Goal: Task Accomplishment & Management: Manage account settings

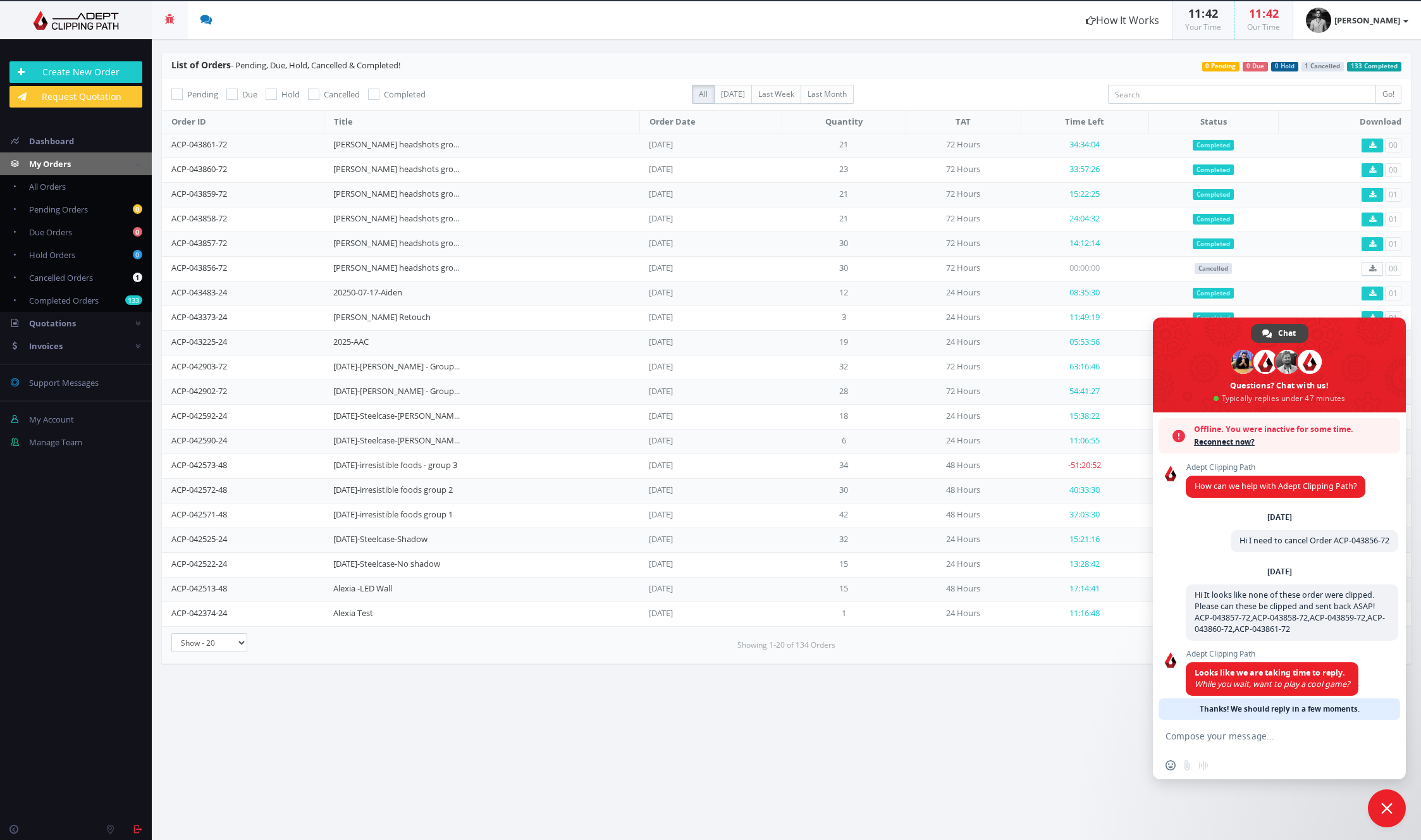
scroll to position [44, 0]
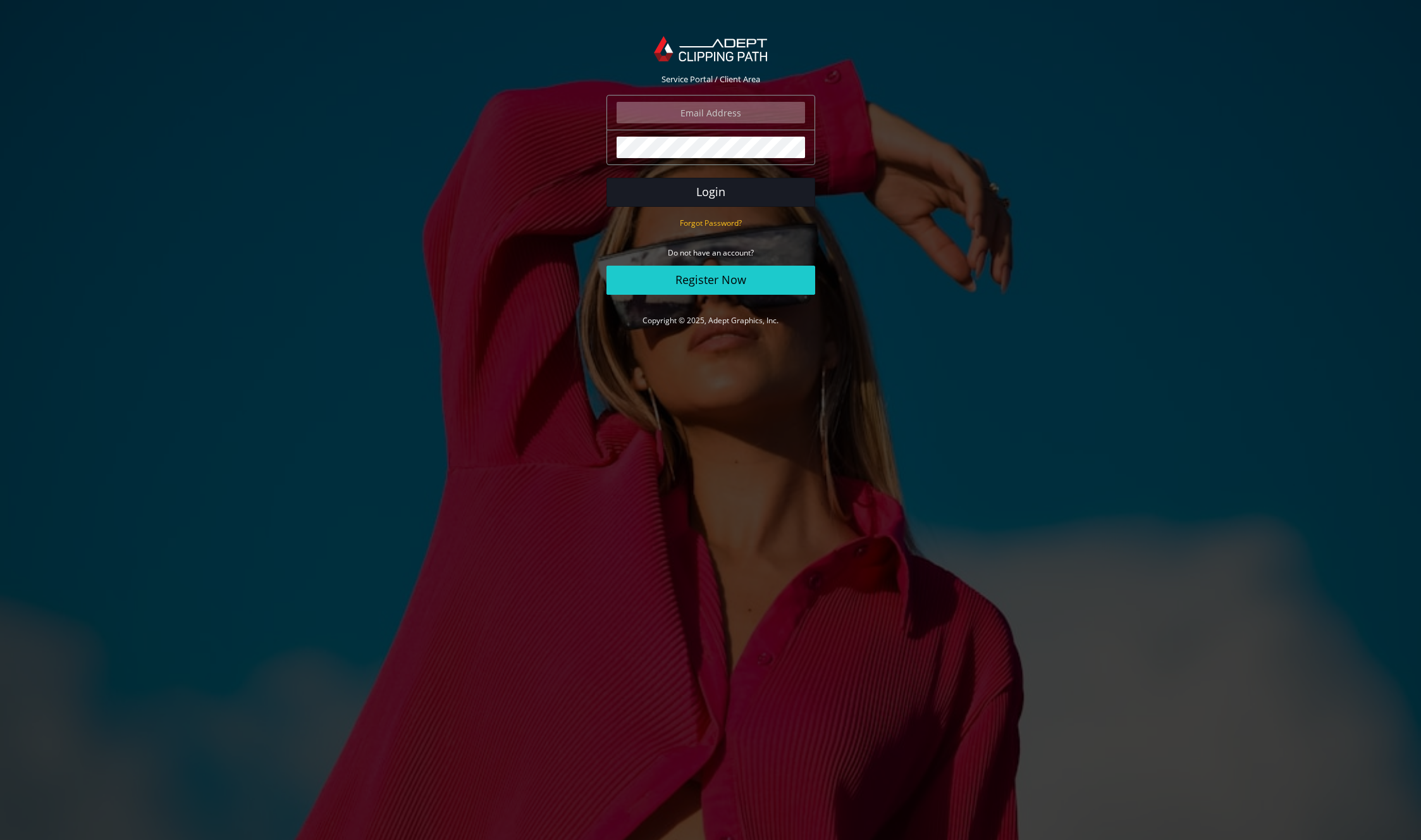
type input "thomasingersoll25@yahoo.com"
click at [707, 192] on button "Login" at bounding box center [710, 192] width 209 height 29
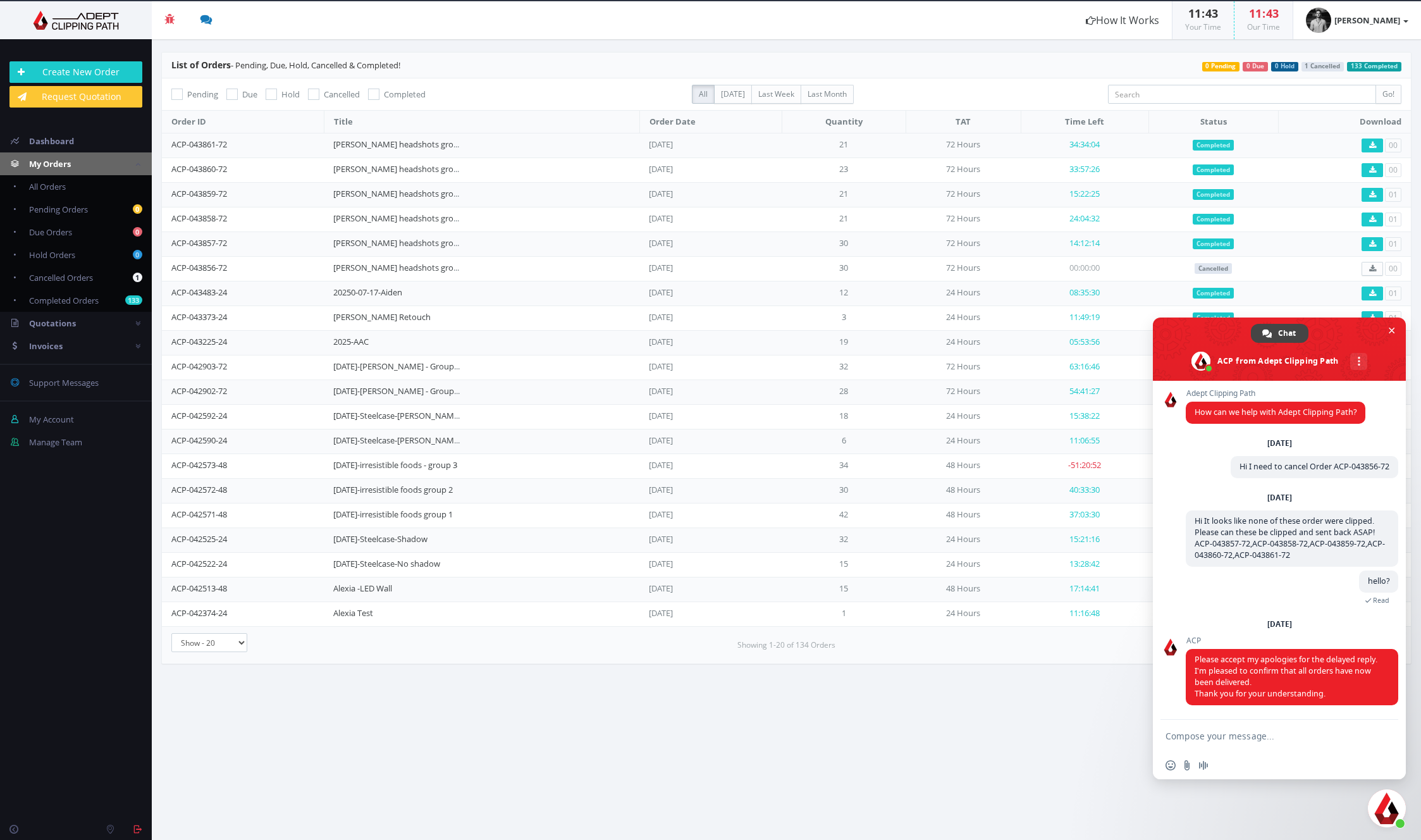
scroll to position [5, 0]
click at [1326, 128] on th "Download" at bounding box center [1344, 122] width 132 height 23
click at [1238, 740] on textarea "Compose your message..." at bounding box center [1266, 736] width 200 height 11
type textarea "they are not clipped. They Need to be clipped!"
click at [1349, 138] on td "00" at bounding box center [1344, 145] width 132 height 25
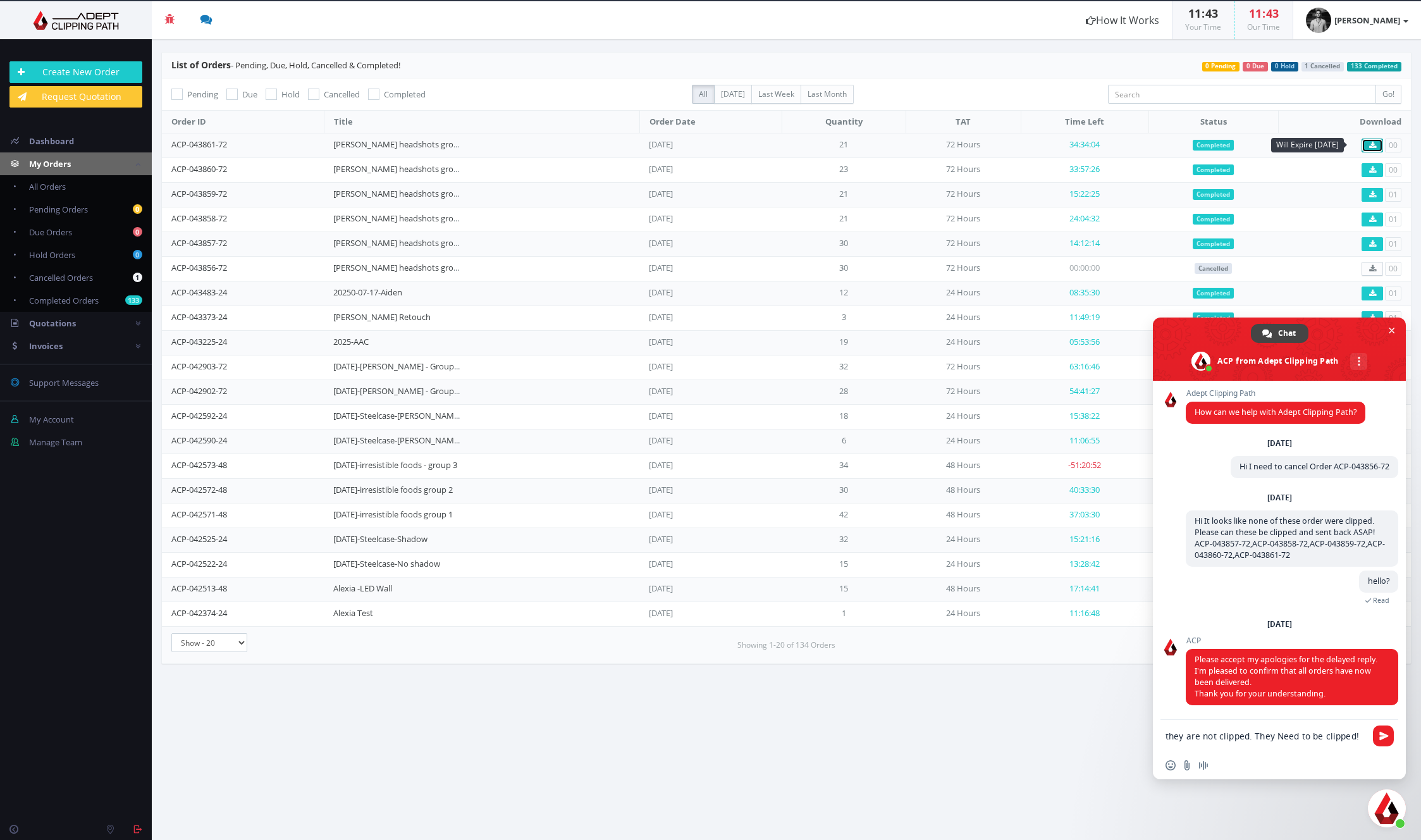
click at [1376, 145] on link at bounding box center [1372, 145] width 21 height 14
click at [1040, 45] on section "List of Orders - Pending, Due, Hold, Cancelled & Completed! 133 Completed 1 Can…" at bounding box center [786, 439] width 1269 height 800
